Goal: Task Accomplishment & Management: Use online tool/utility

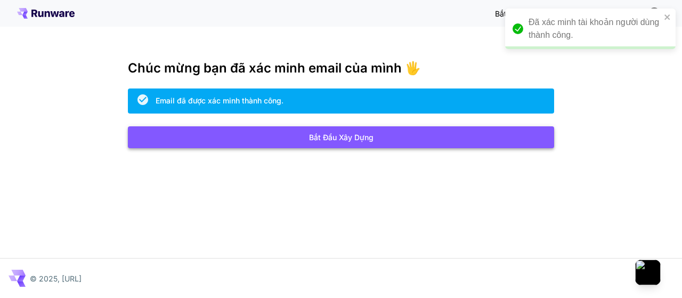
drag, startPoint x: 0, startPoint y: 0, endPoint x: 362, endPoint y: 139, distance: 388.1
click at [362, 139] on font "Bắt đầu xây dựng" at bounding box center [341, 137] width 64 height 9
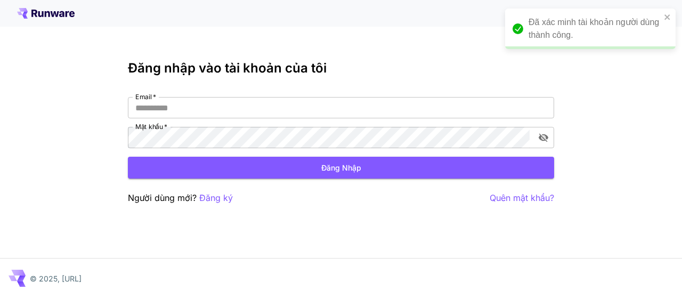
click at [379, 120] on div "Email   * Email   * Mật khẩu   * Mật khẩu   *" at bounding box center [341, 122] width 426 height 51
click at [359, 112] on input "Email   *" at bounding box center [341, 107] width 426 height 21
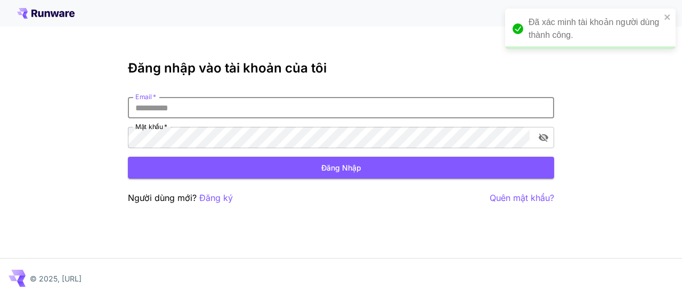
type input "*"
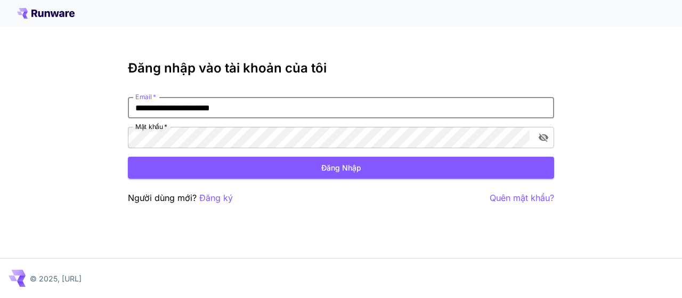
type input "**********"
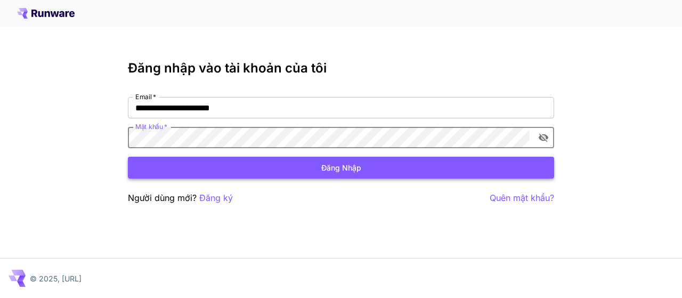
click at [329, 164] on font "Đăng nhập" at bounding box center [341, 167] width 40 height 9
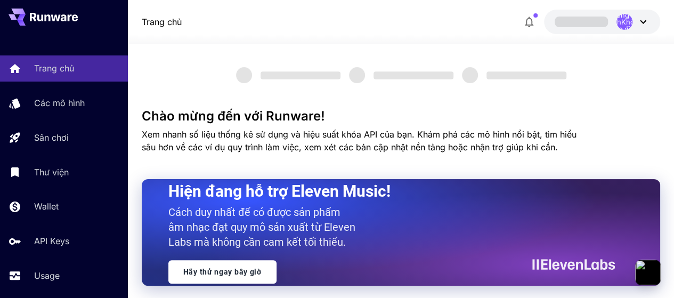
click at [318, 23] on div "Trang chủ Không xác địnhKhông xác định" at bounding box center [401, 22] width 519 height 25
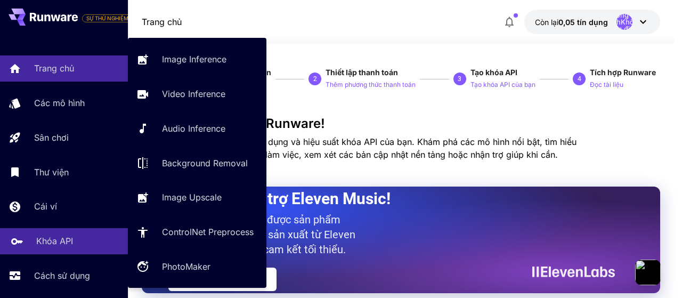
scroll to position [92, 0]
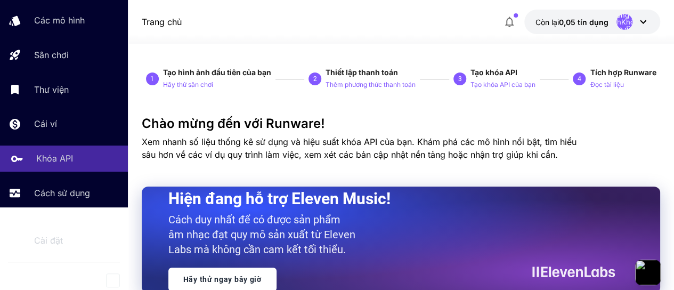
click at [47, 155] on font "Khóa API" at bounding box center [54, 158] width 37 height 11
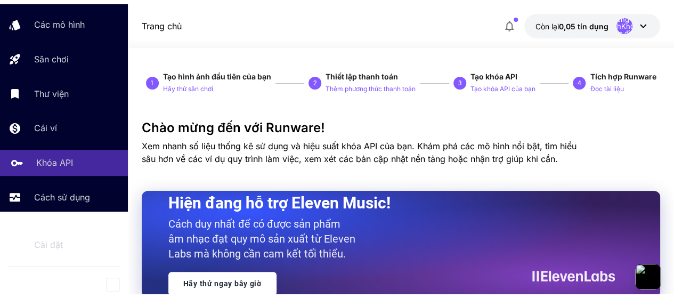
scroll to position [83, 0]
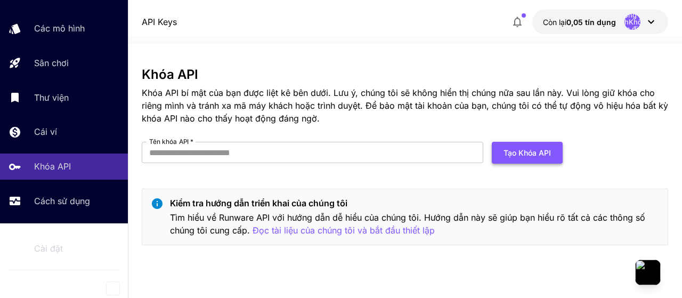
click at [540, 148] on font "Tạo khóa API" at bounding box center [527, 152] width 47 height 9
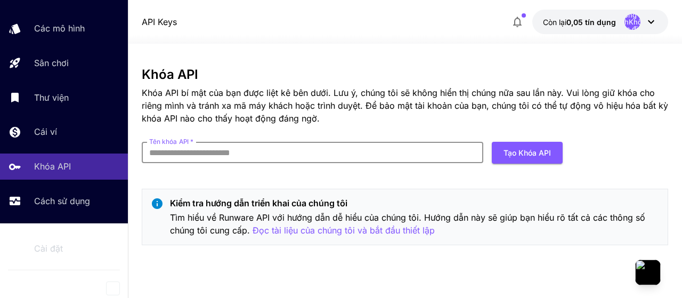
click at [290, 147] on input "Tên khóa API   *" at bounding box center [313, 152] width 342 height 21
type input "*****"
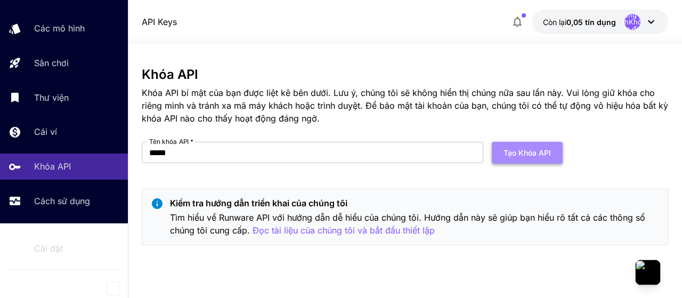
click at [529, 153] on font "Tạo khóa API" at bounding box center [527, 152] width 47 height 9
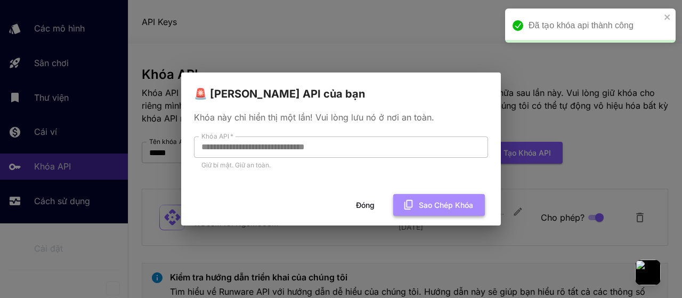
click at [431, 202] on font "Sao chép khóa" at bounding box center [446, 204] width 54 height 9
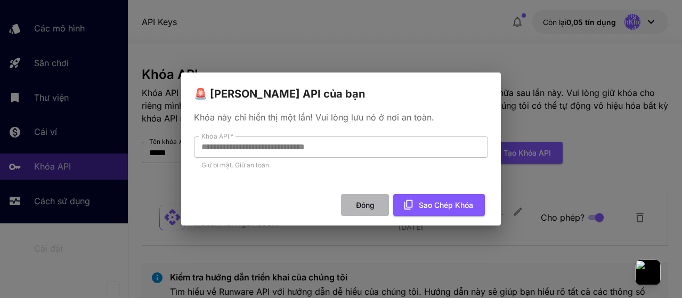
click at [367, 206] on font "Đóng" at bounding box center [365, 204] width 19 height 9
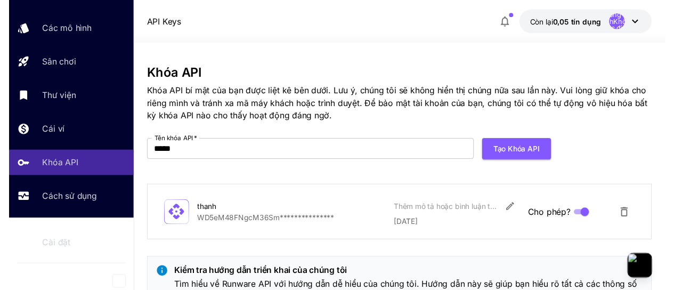
scroll to position [0, 0]
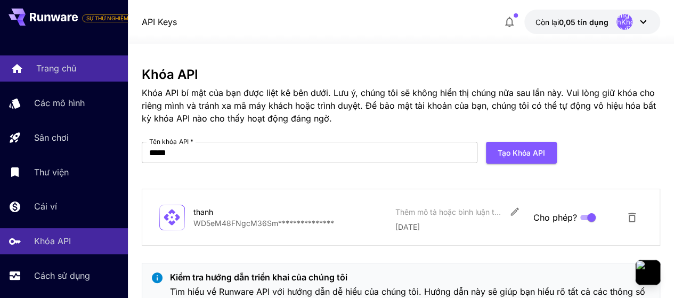
click at [56, 68] on font "Trang chủ" at bounding box center [56, 68] width 40 height 11
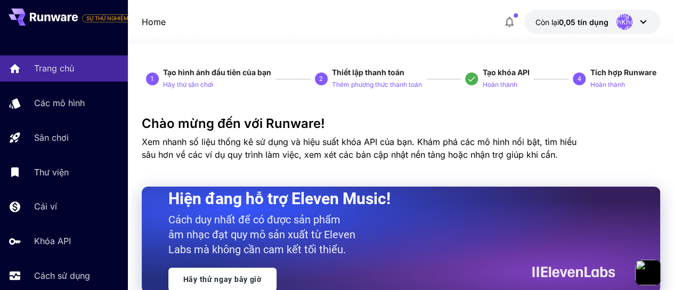
scroll to position [107, 0]
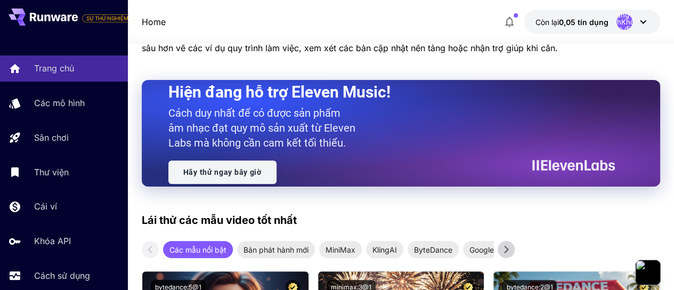
click at [209, 172] on font "Hãy thử ngay bây giờ" at bounding box center [222, 172] width 78 height 9
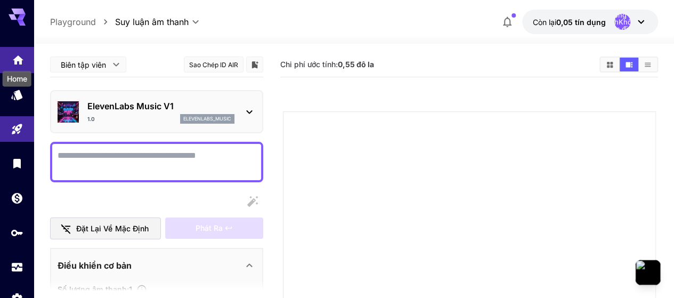
click at [19, 55] on icon "Trang chủ" at bounding box center [18, 56] width 11 height 9
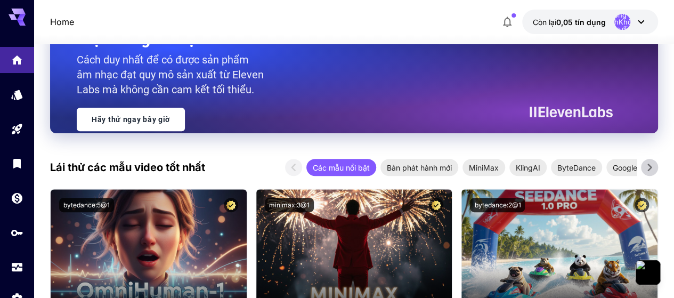
scroll to position [213, 0]
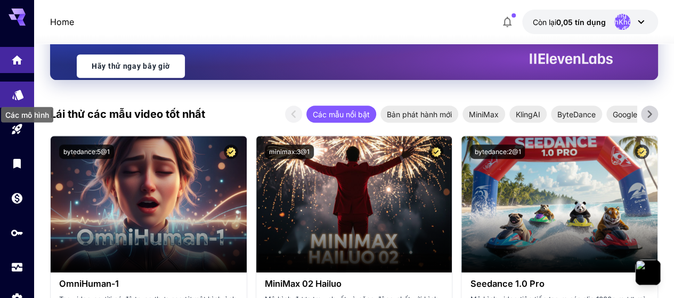
click at [12, 97] on icon "Các mô hình" at bounding box center [18, 91] width 13 height 13
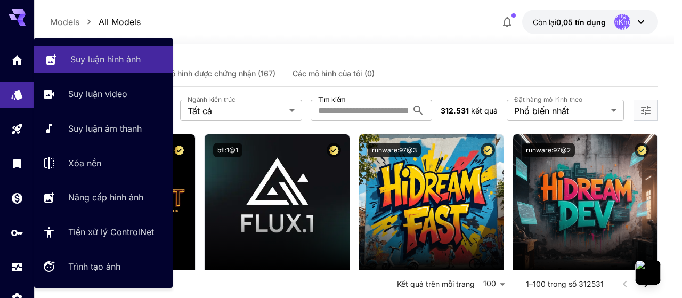
click at [121, 63] on font "Suy luận hình ảnh" at bounding box center [105, 59] width 70 height 11
